Goal: Navigation & Orientation: Find specific page/section

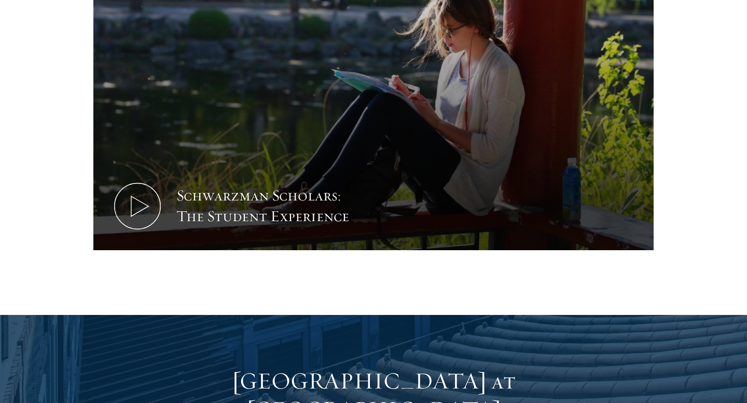
scroll to position [708, 0]
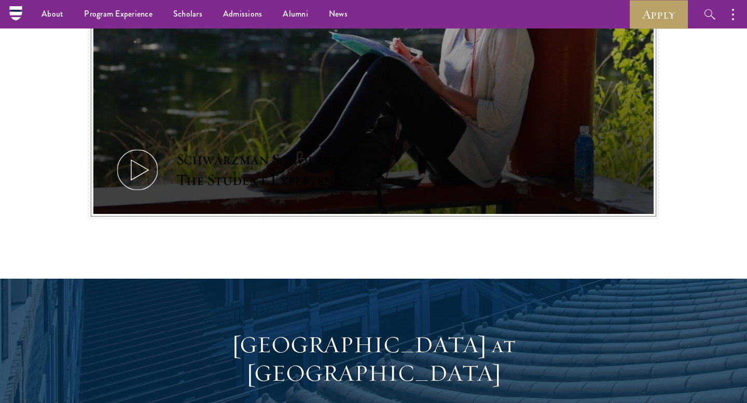
click at [120, 147] on icon at bounding box center [137, 170] width 47 height 47
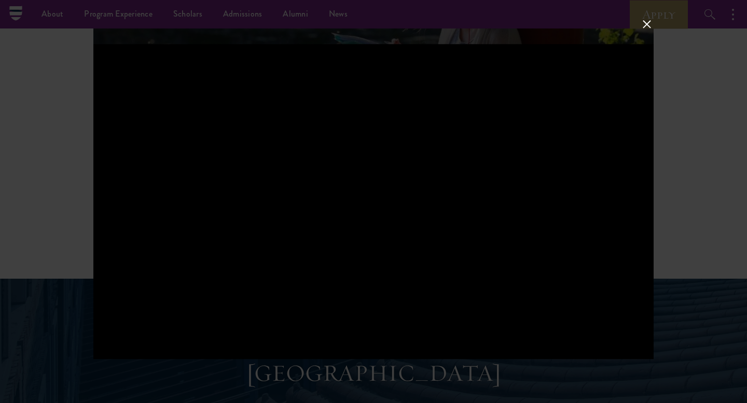
click at [251, 257] on div at bounding box center [373, 201] width 560 height 315
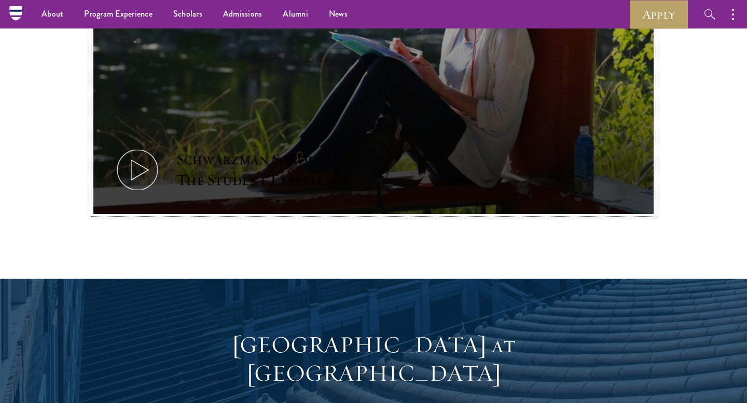
click at [248, 154] on div "Schwarzman Scholars: The Student Experience" at bounding box center [272, 169] width 192 height 41
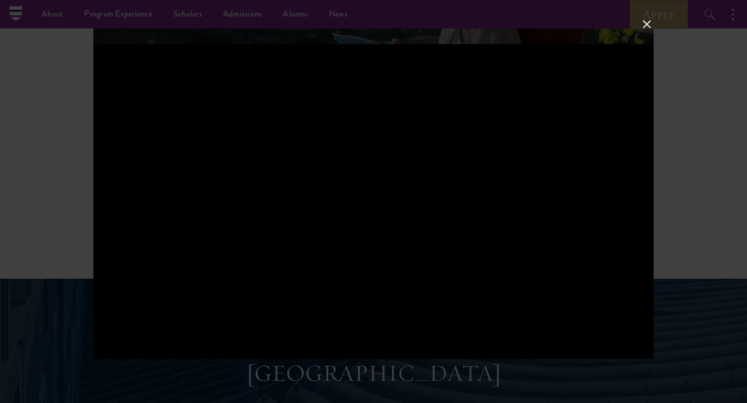
click at [642, 24] on button at bounding box center [646, 24] width 13 height 13
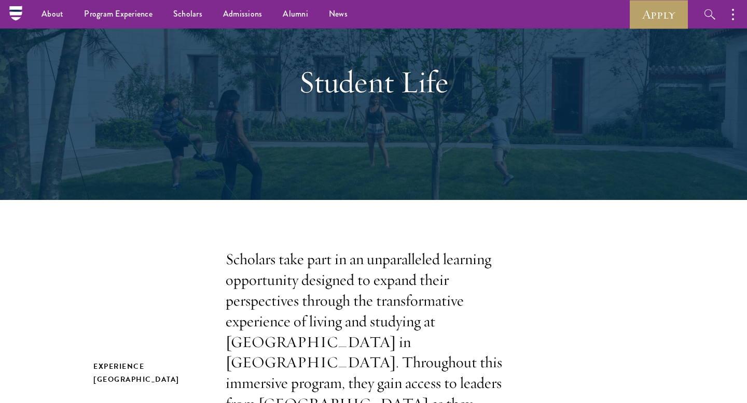
scroll to position [0, 0]
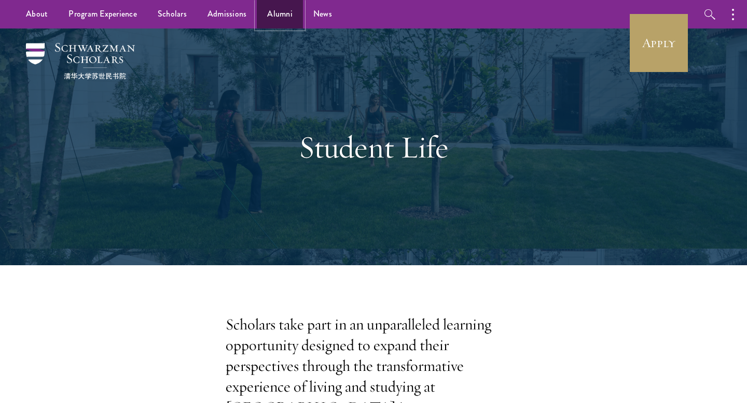
click at [284, 20] on link "Alumni" at bounding box center [280, 14] width 46 height 29
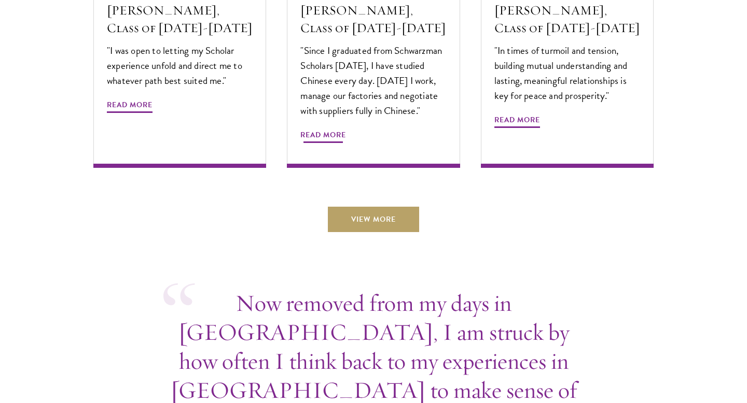
scroll to position [3649, 0]
